Goal: Entertainment & Leisure: Consume media (video, audio)

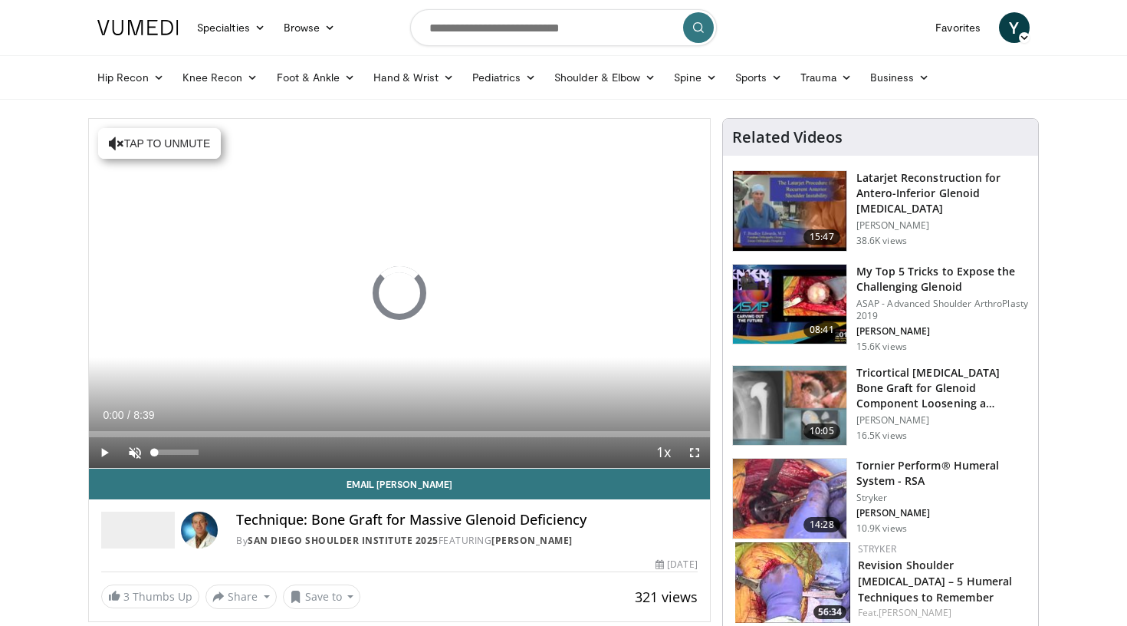
click at [128, 444] on span "Video Player" at bounding box center [135, 452] width 31 height 31
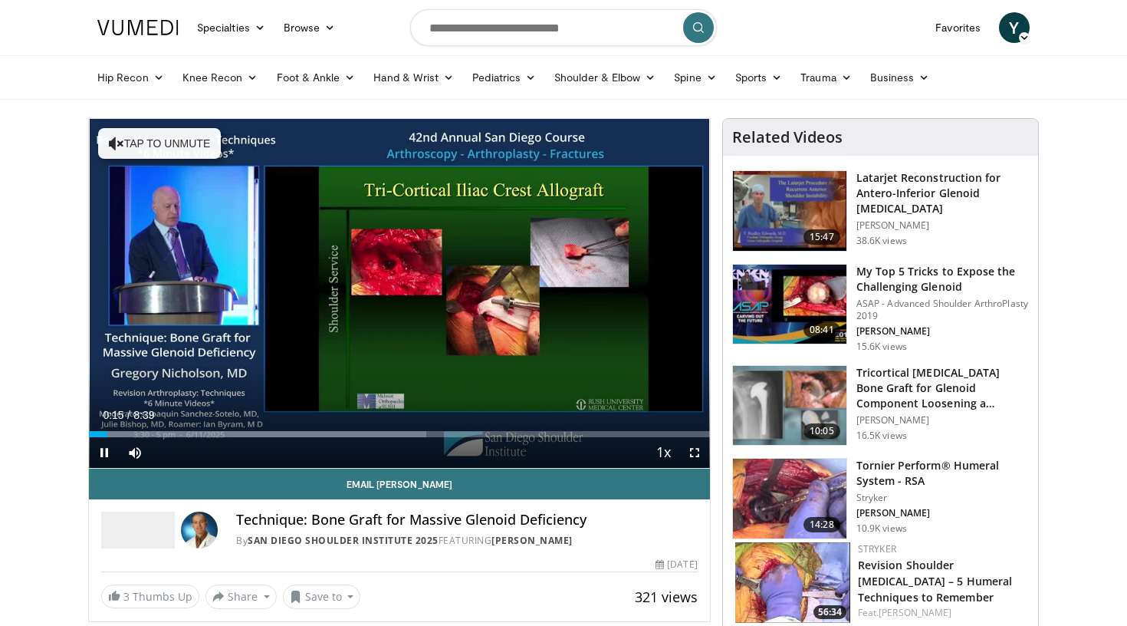
click at [699, 453] on span "Video Player" at bounding box center [694, 452] width 31 height 31
